Goal: Check status: Check status

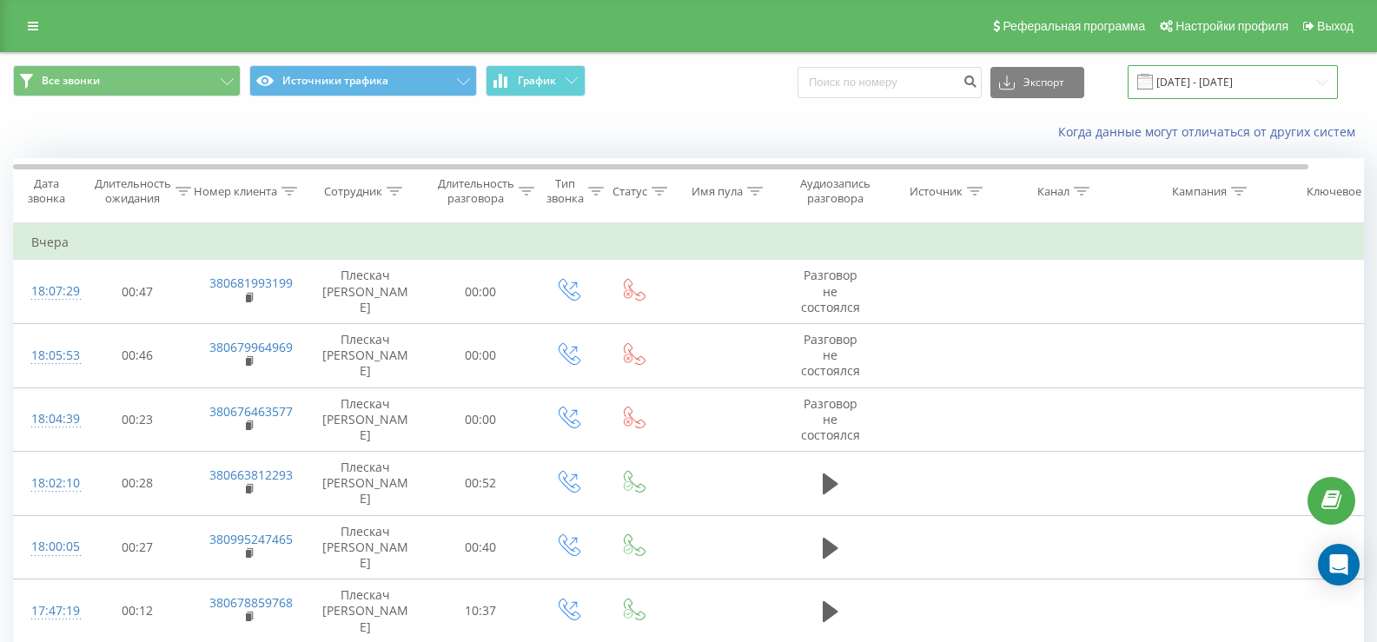
click at [1198, 80] on input "[DATE] - [DATE]" at bounding box center [1232, 82] width 210 height 34
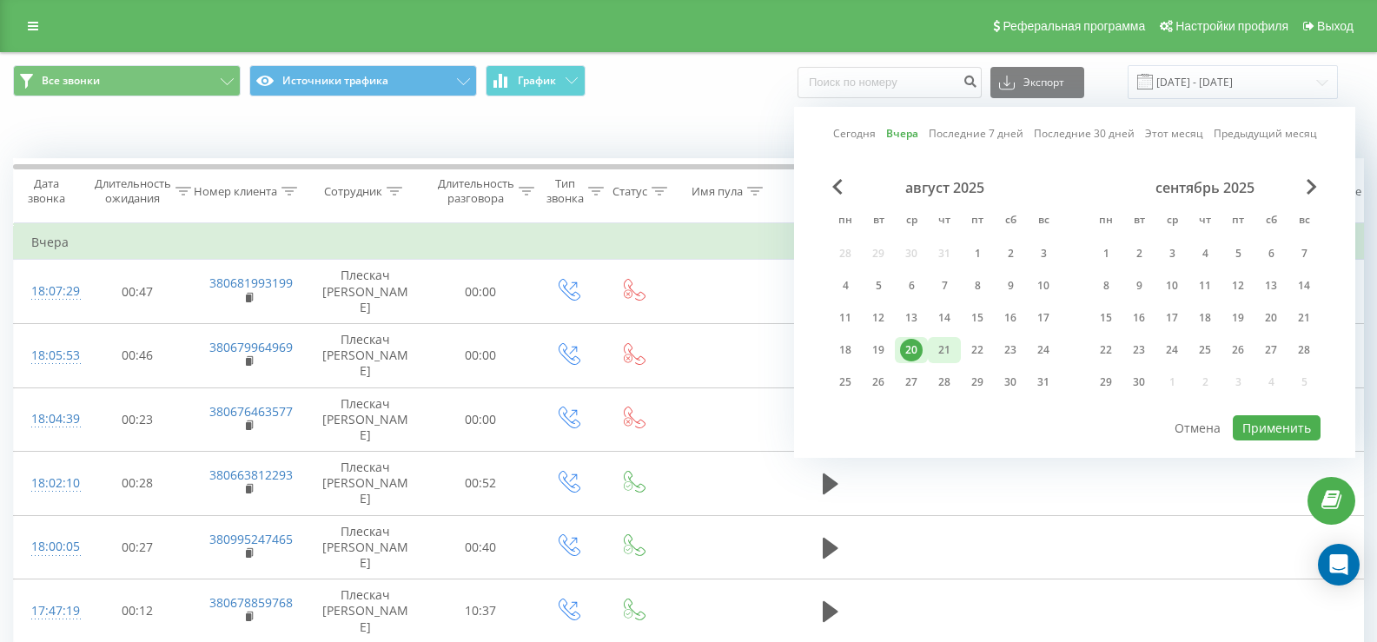
click at [948, 351] on div "21" at bounding box center [944, 350] width 23 height 23
click at [1249, 430] on button "Применить" at bounding box center [1277, 427] width 88 height 25
type input "21.08.2025 - 21.08.2025"
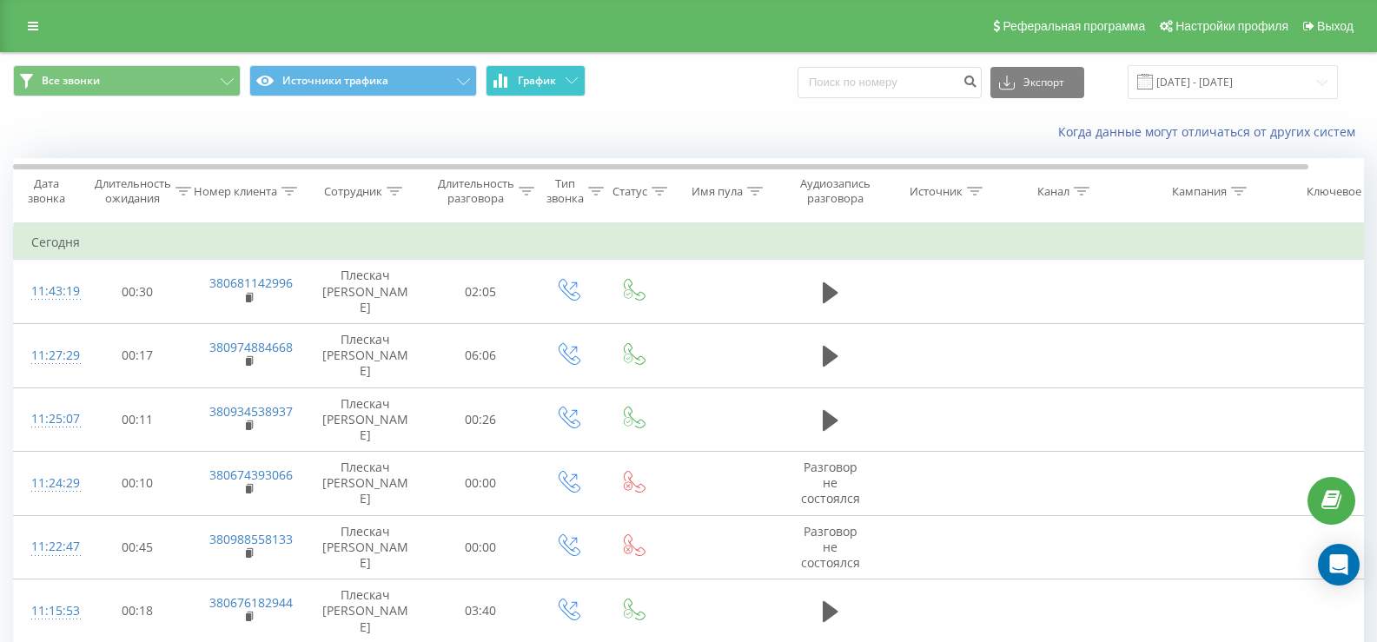
click at [549, 80] on span "График" at bounding box center [537, 81] width 38 height 12
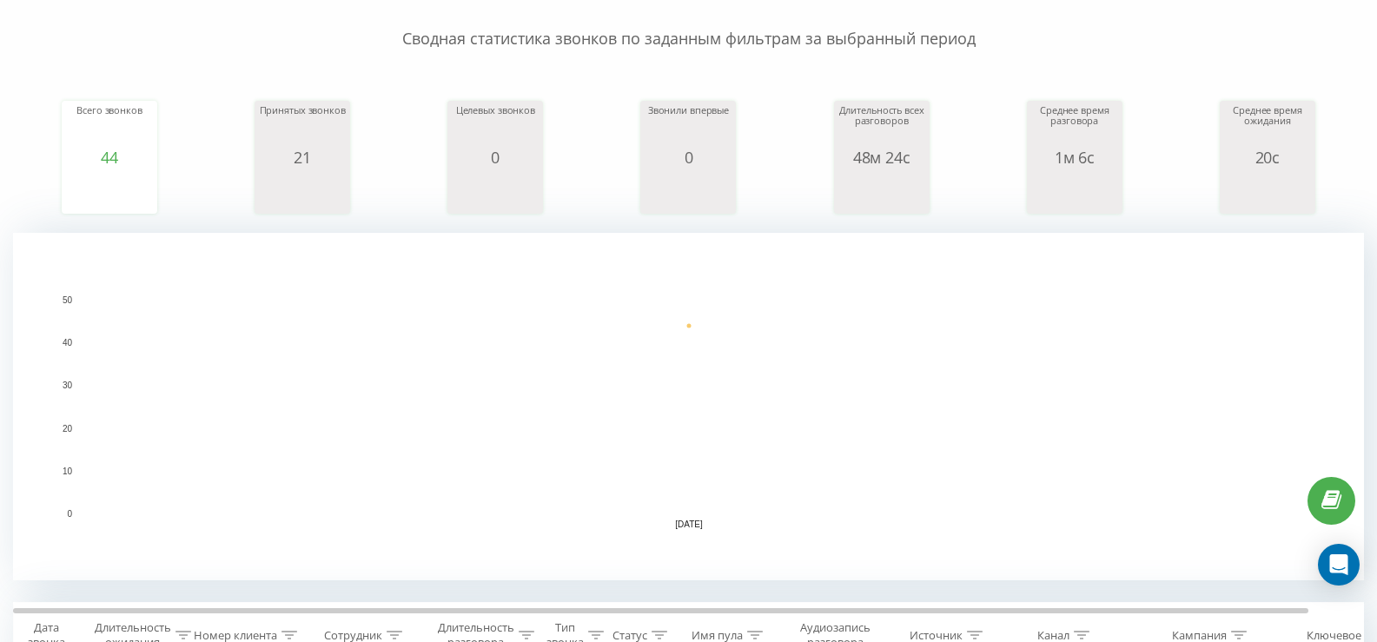
scroll to position [434, 0]
